Goal: Share content

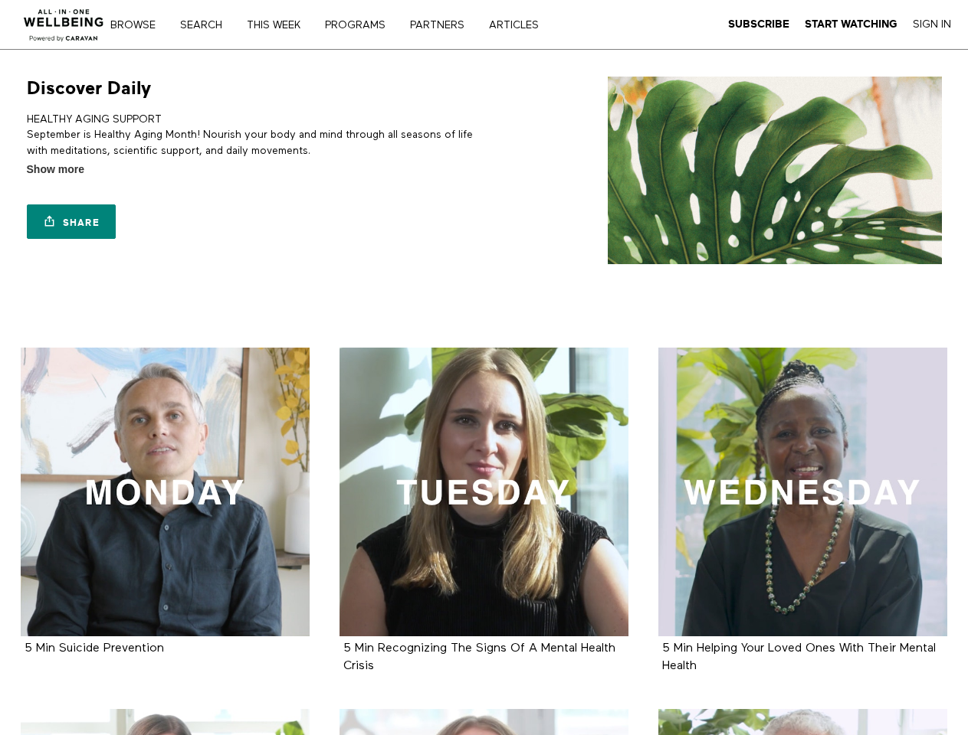
click at [208, 25] on link "Search" at bounding box center [207, 25] width 64 height 11
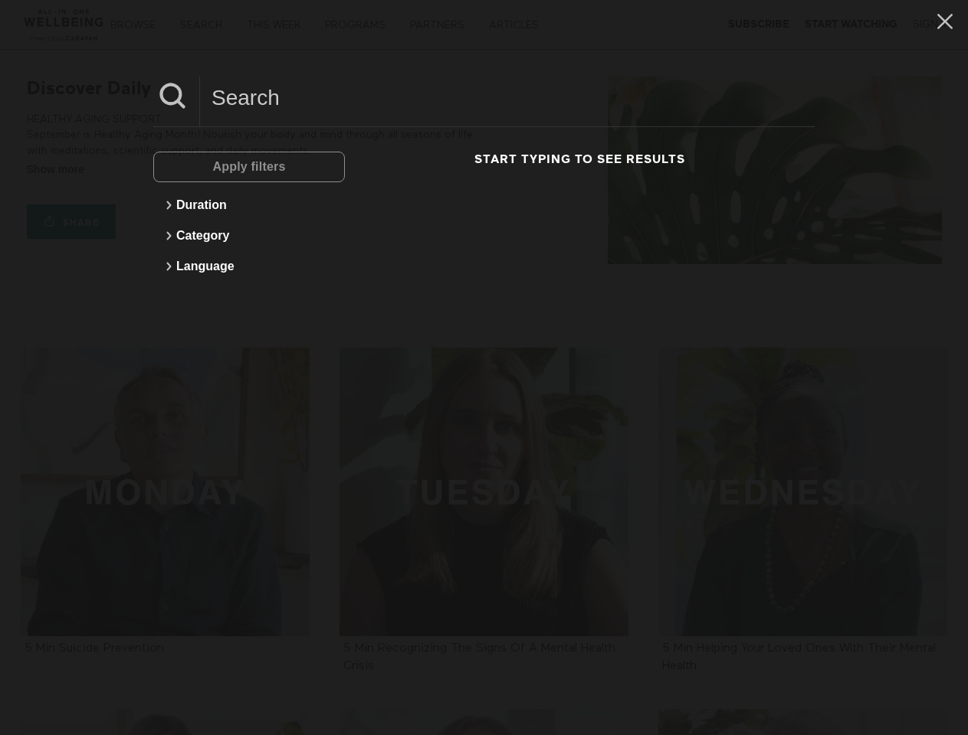
click at [71, 221] on link "Share" at bounding box center [71, 222] width 89 height 34
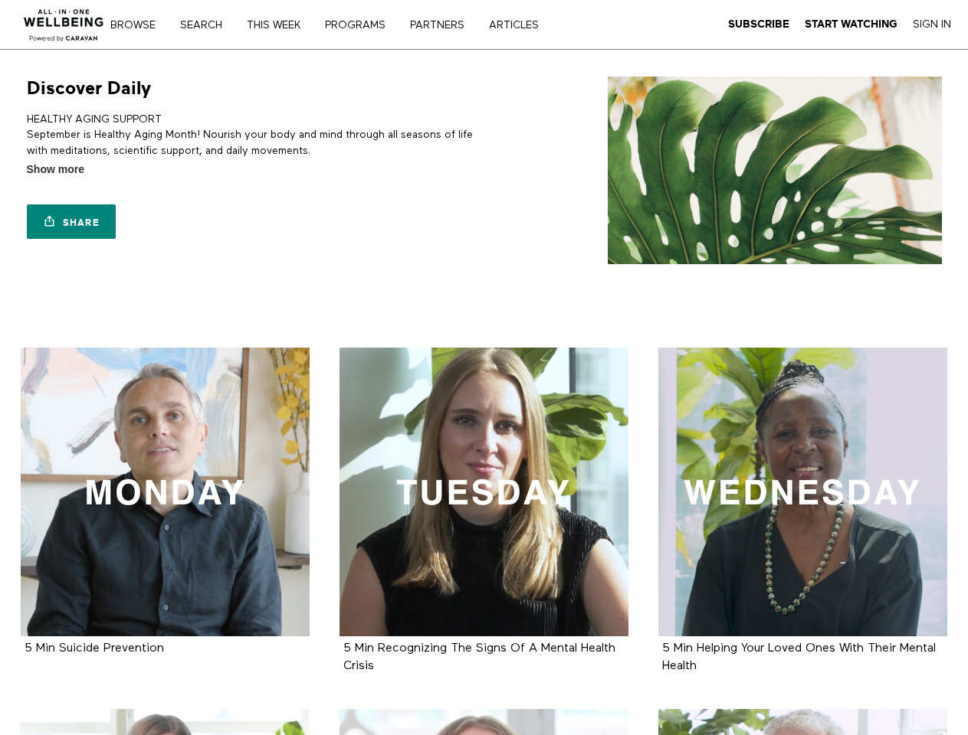
click at [208, 25] on link "Search" at bounding box center [207, 25] width 64 height 11
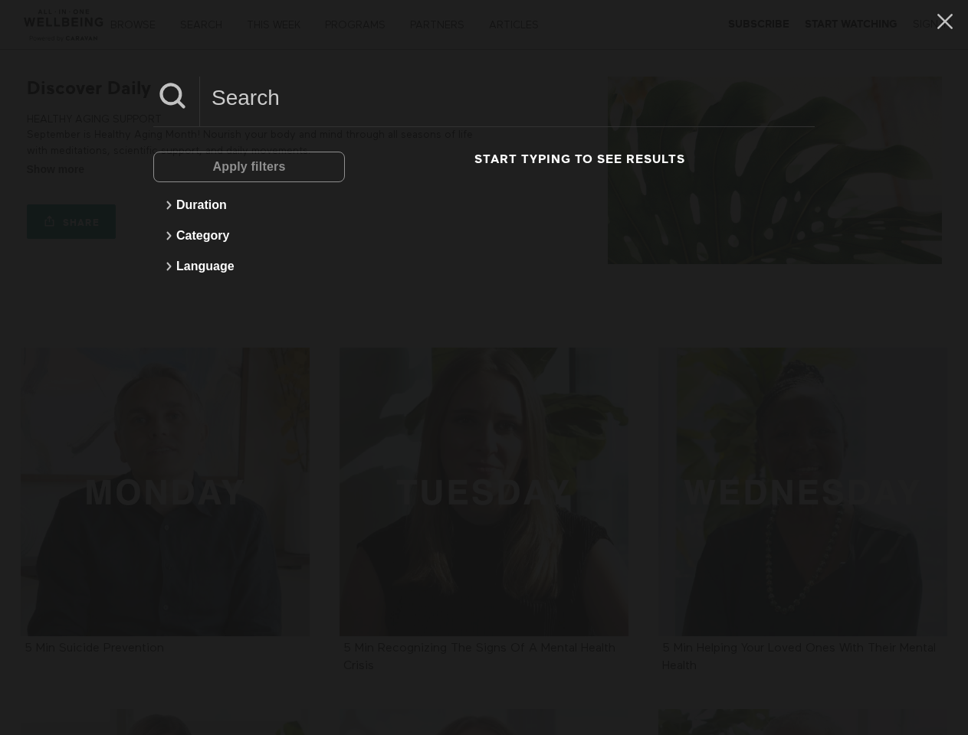
click at [71, 221] on link "Share" at bounding box center [71, 222] width 89 height 34
